Goal: Task Accomplishment & Management: Manage account settings

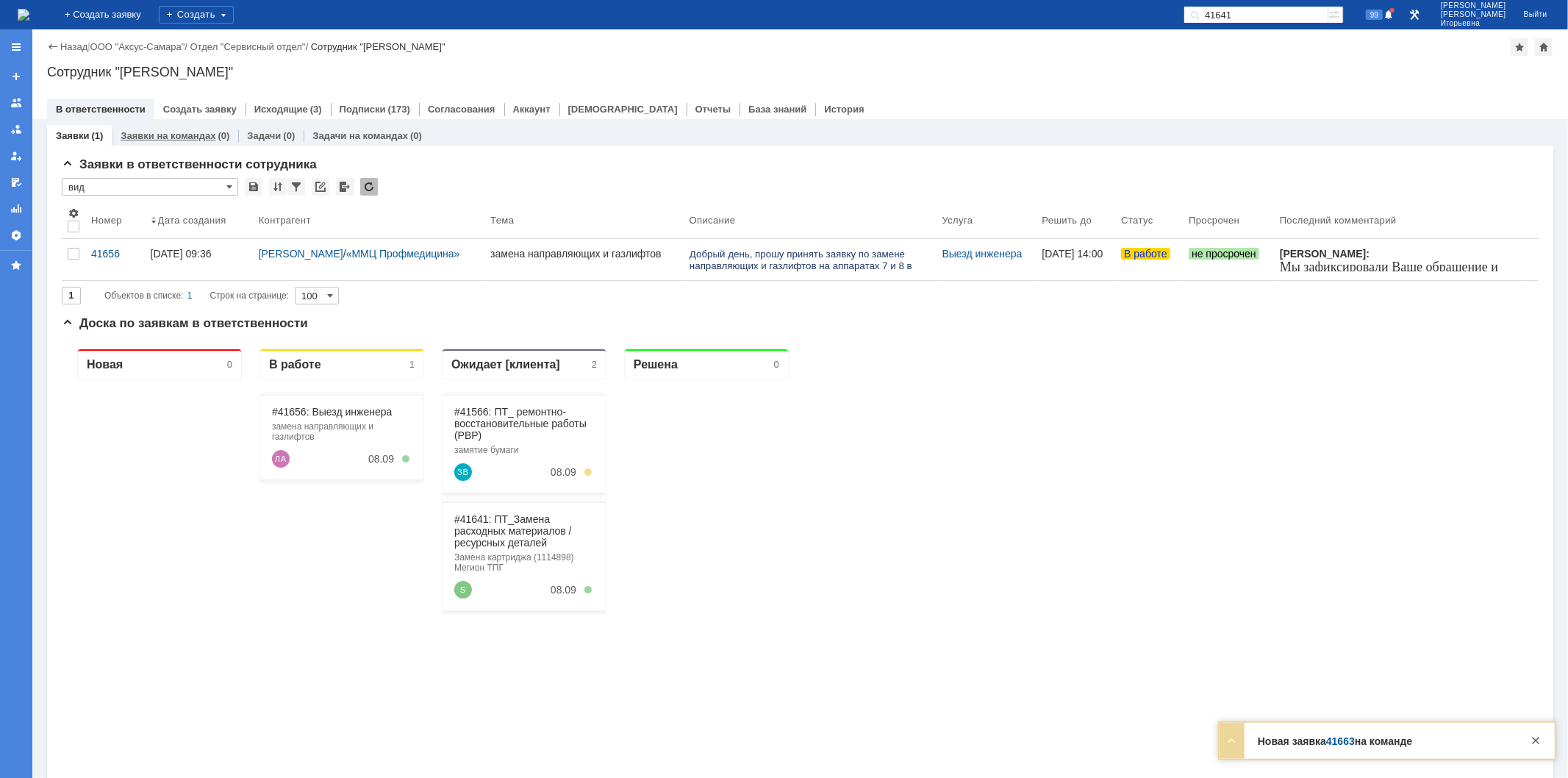
click at [158, 133] on link "Заявки на командах" at bounding box center [168, 136] width 95 height 11
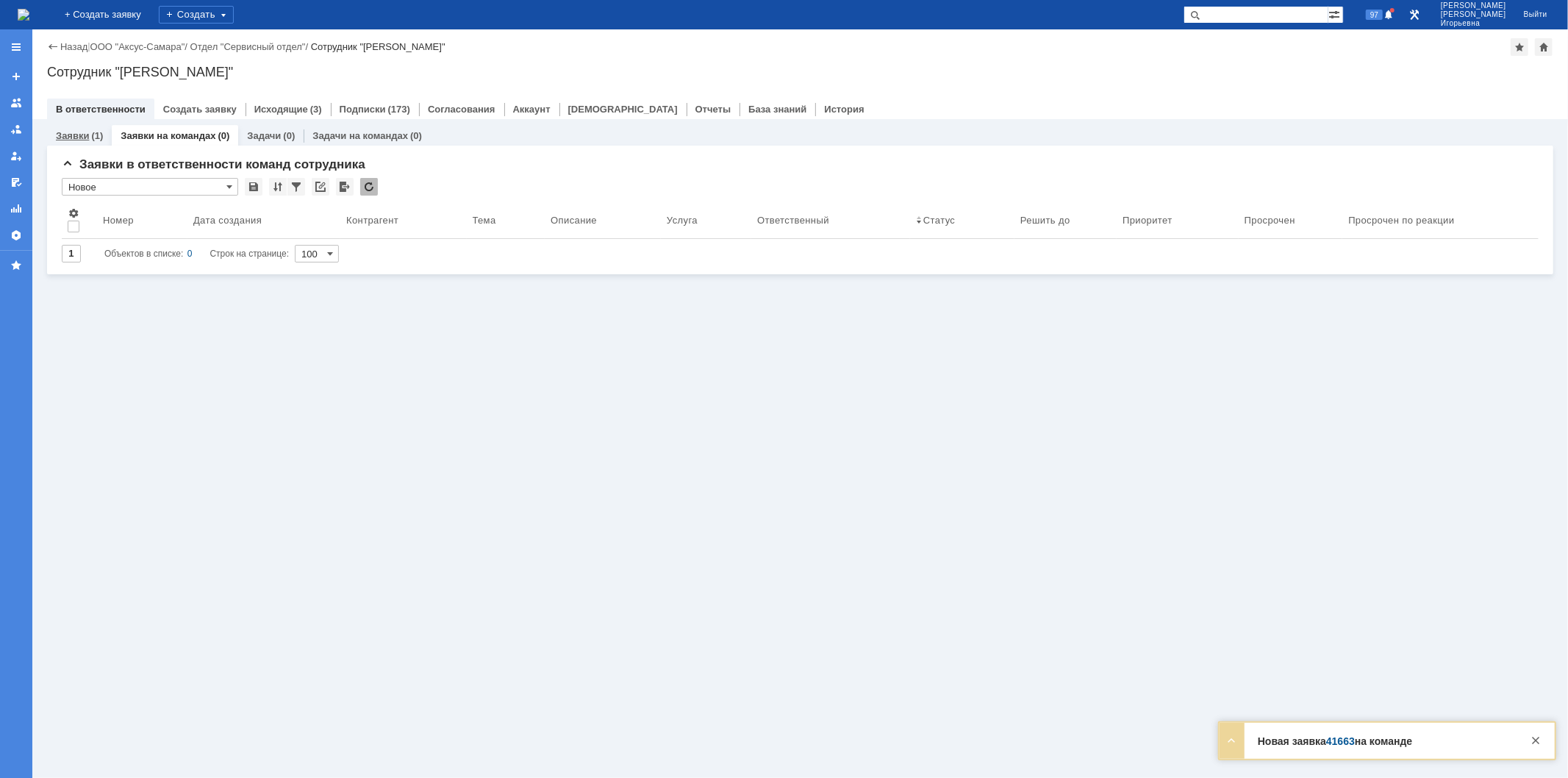
click at [74, 135] on link "Заявки" at bounding box center [72, 136] width 33 height 11
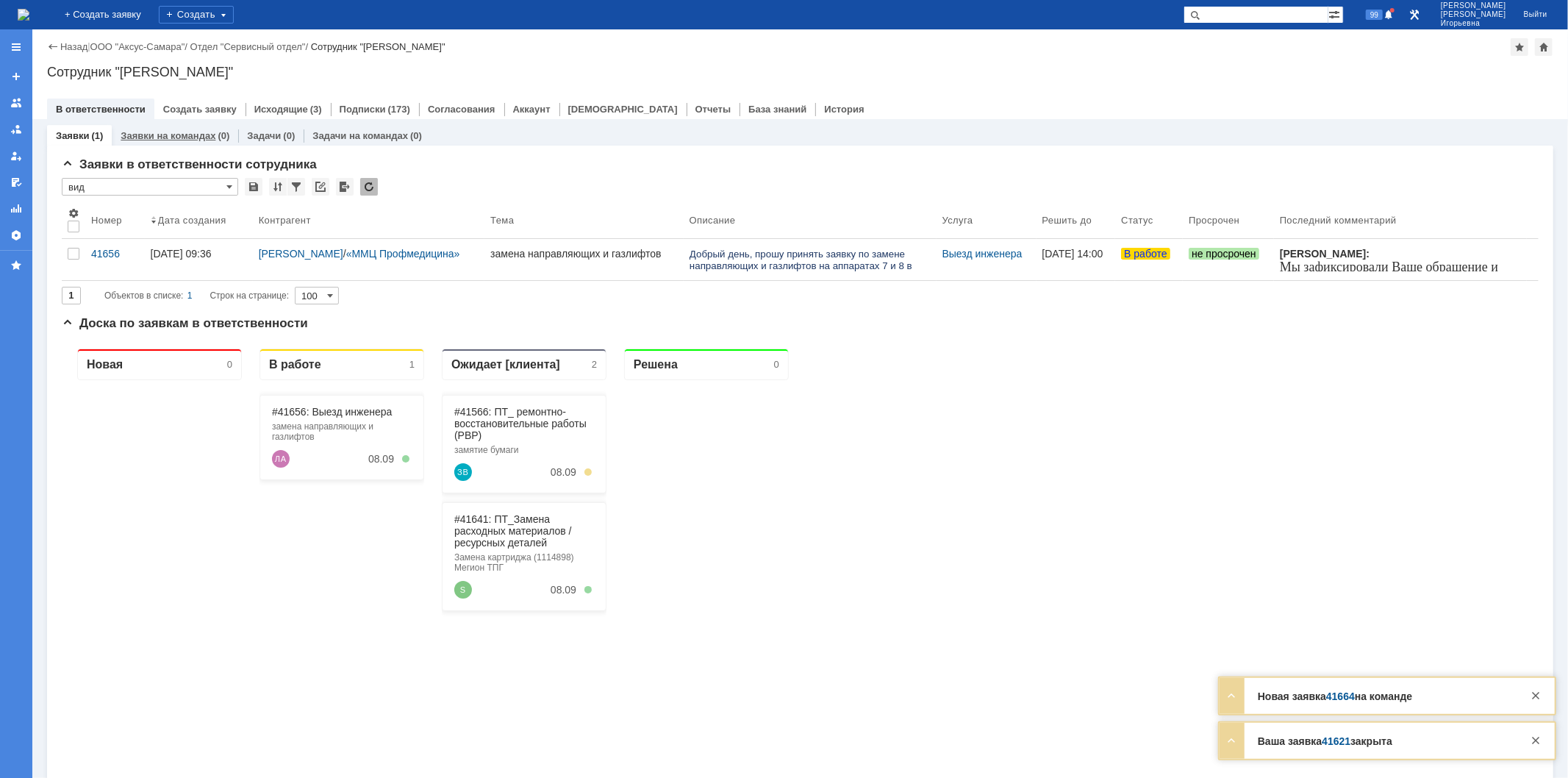
click at [177, 131] on link "Заявки на командах" at bounding box center [168, 136] width 95 height 11
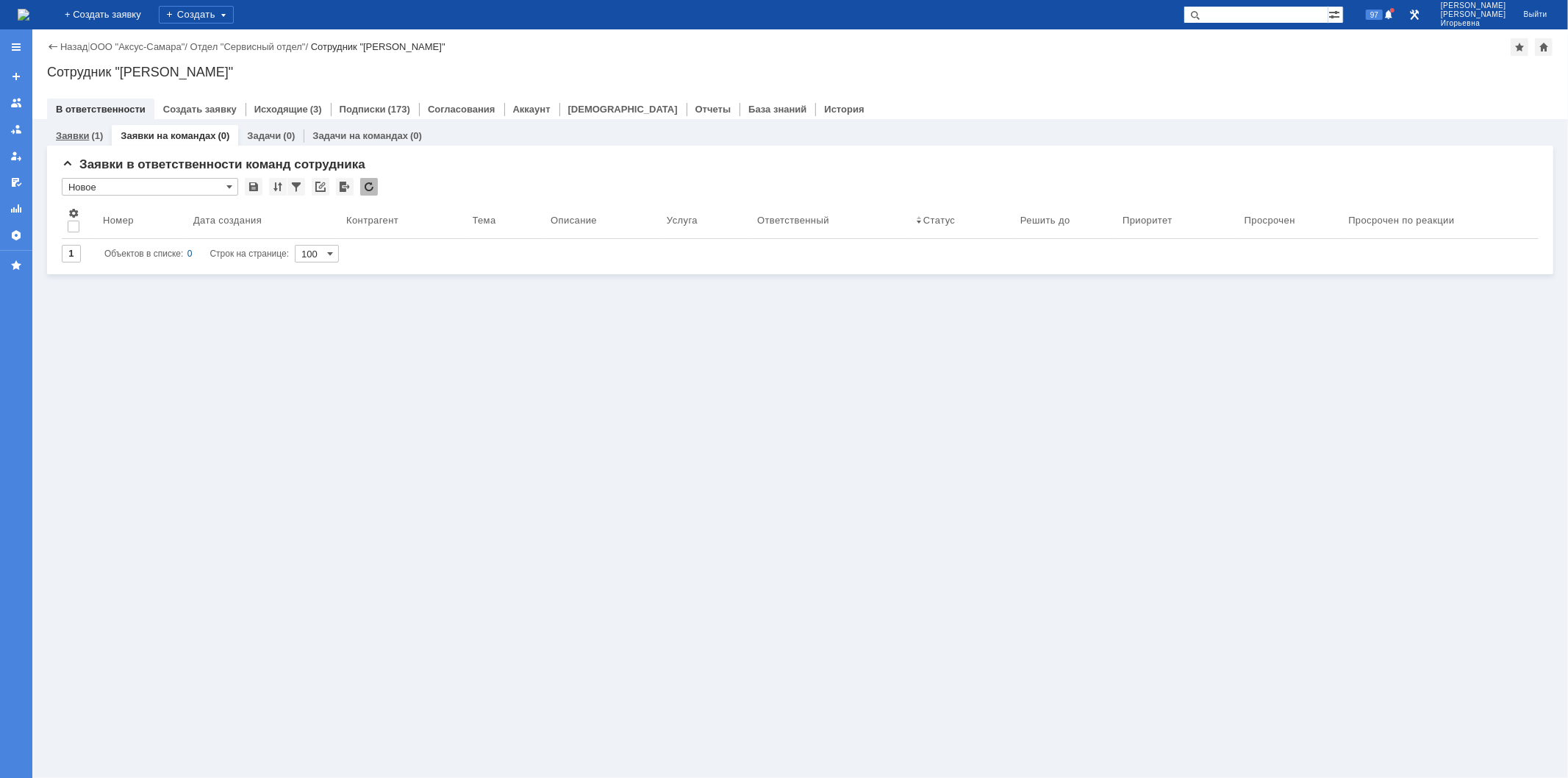
click at [76, 133] on link "Заявки" at bounding box center [72, 136] width 33 height 11
